Goal: Register for event/course

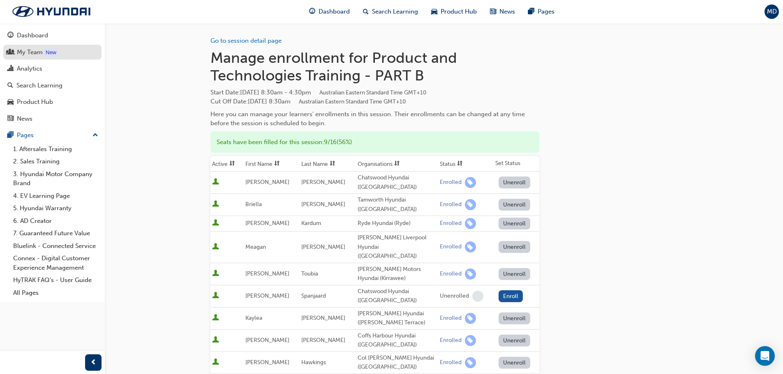
click at [31, 49] on div "My Team" at bounding box center [30, 52] width 26 height 9
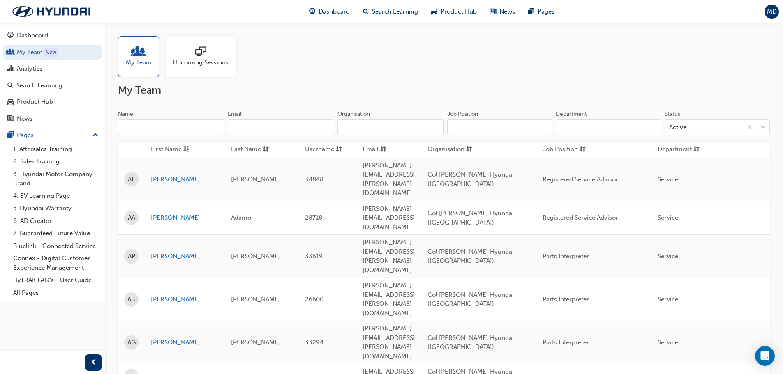
scroll to position [330, 0]
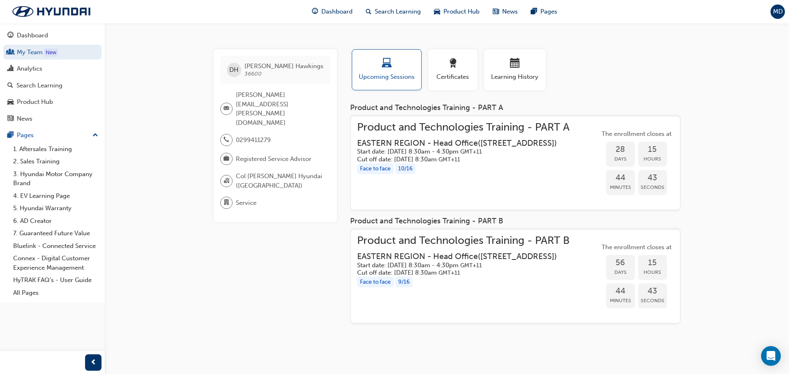
click at [474, 252] on h3 "EASTERN REGION - Head Office ( [STREET_ADDRESS] )" at bounding box center [457, 256] width 200 height 9
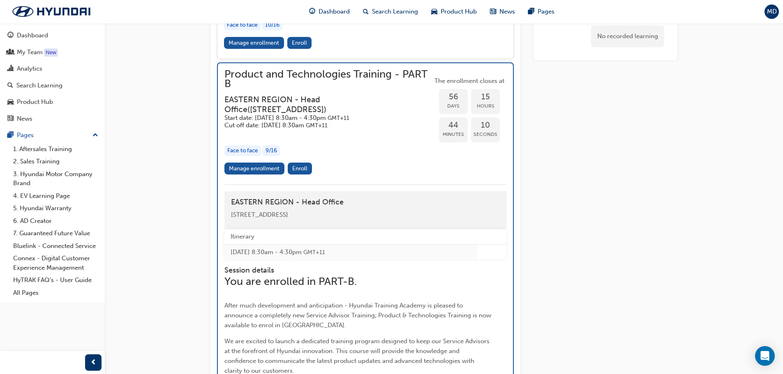
scroll to position [915, 0]
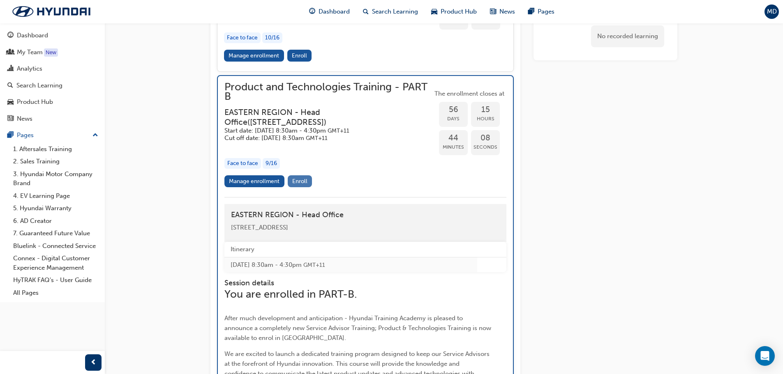
click at [297, 178] on span "Enroll" at bounding box center [299, 181] width 15 height 7
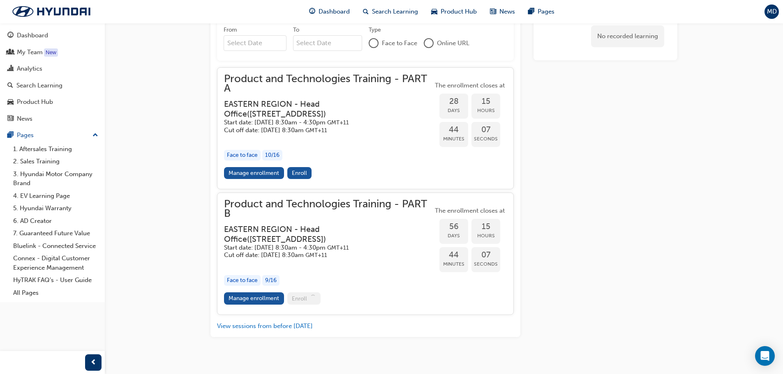
scroll to position [800, 0]
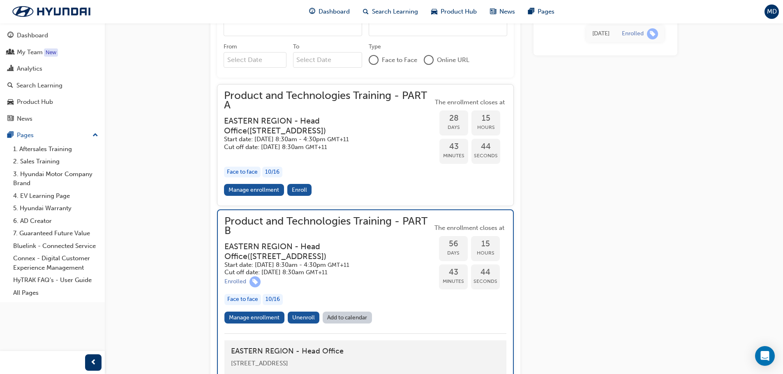
scroll to position [863, 0]
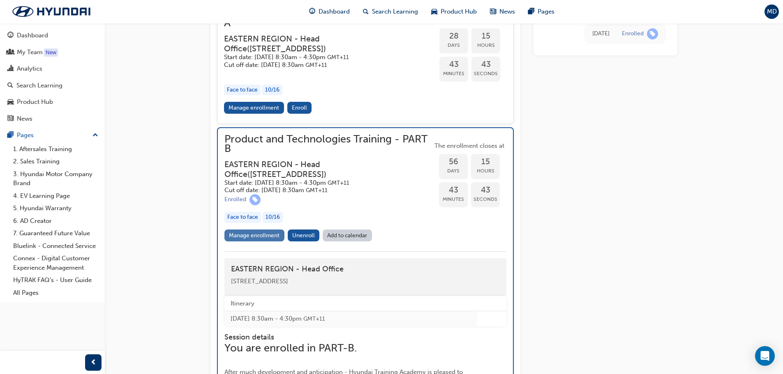
click at [249, 230] on link "Manage enrollment" at bounding box center [254, 236] width 60 height 12
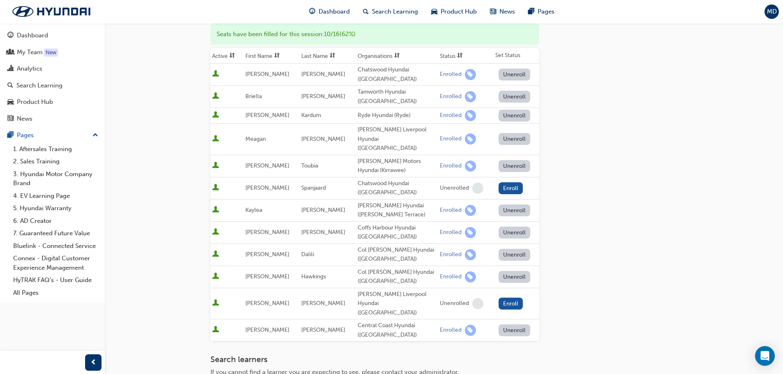
scroll to position [123, 0]
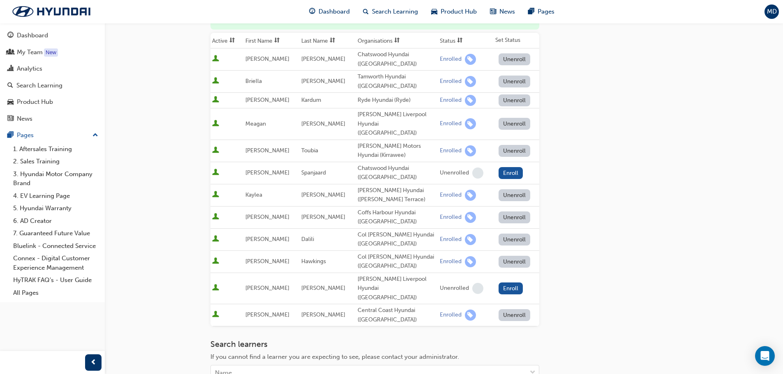
click at [509, 234] on button "Unenroll" at bounding box center [514, 240] width 32 height 12
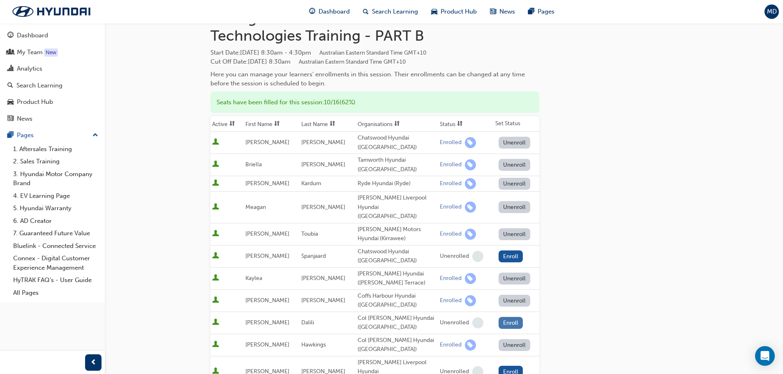
scroll to position [0, 0]
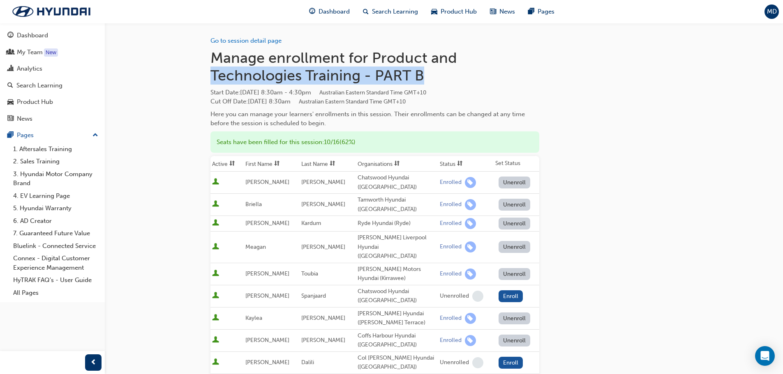
drag, startPoint x: 212, startPoint y: 73, endPoint x: 421, endPoint y: 77, distance: 209.2
click at [421, 77] on h1 "Manage enrollment for Product and Technologies Training - PART B" at bounding box center [374, 67] width 329 height 36
copy h1 "Technologies Training - PART B"
